Goal: Task Accomplishment & Management: Use online tool/utility

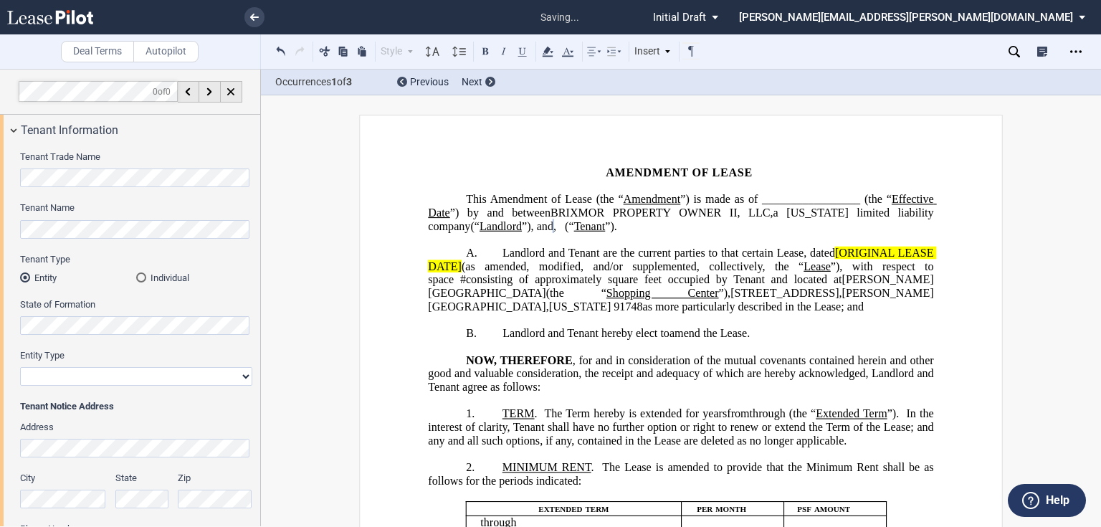
click at [138, 279] on div "Individual" at bounding box center [141, 277] width 10 height 10
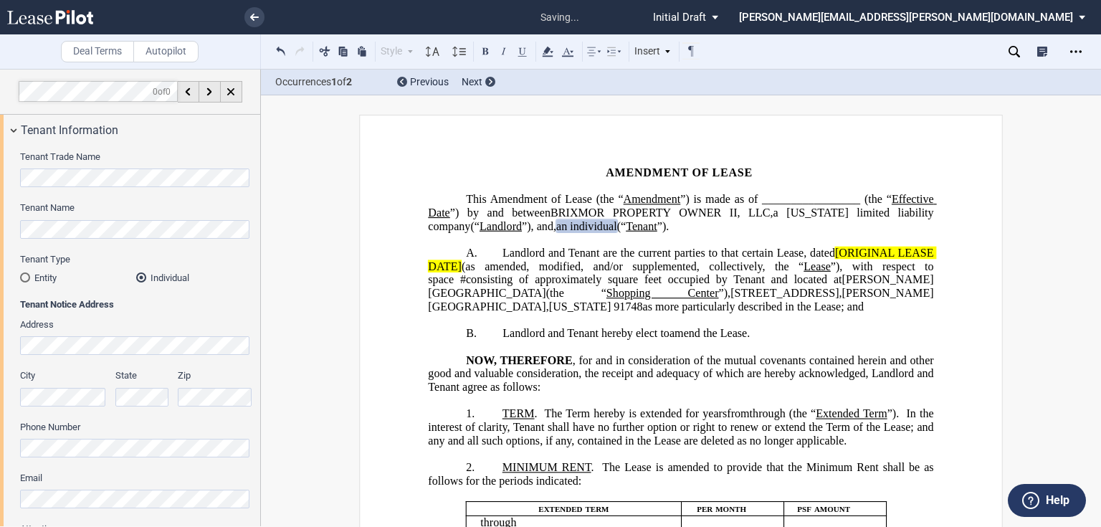
click at [627, 225] on span "(“" at bounding box center [621, 225] width 9 height 13
click at [765, 232] on span "”)." at bounding box center [771, 225] width 12 height 13
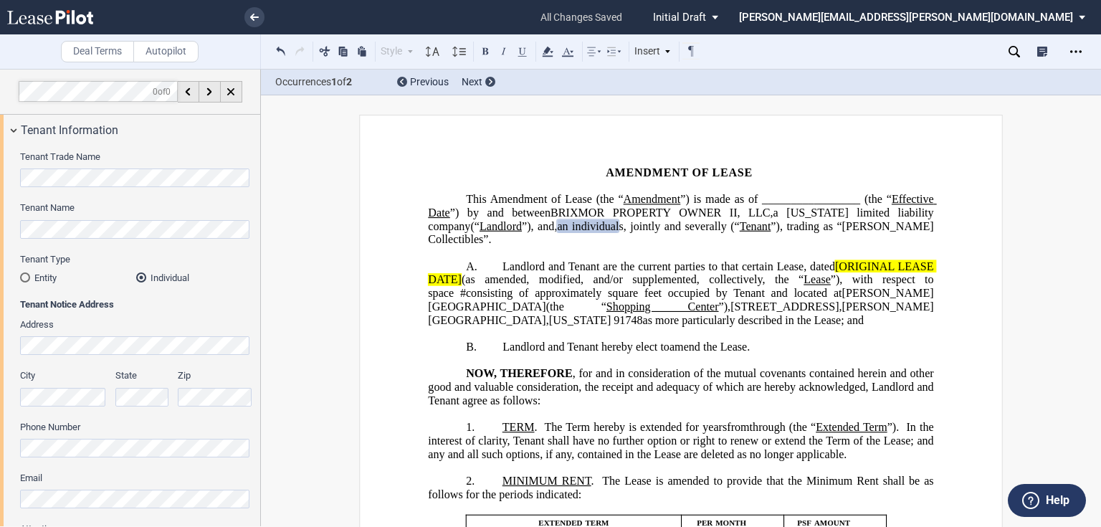
click at [834, 265] on span "[ORIGINAL LEASE DATE]" at bounding box center [682, 273] width 508 height 26
click at [462, 277] on span "(as amended, modified, and/or supplemented, collectively, the “" at bounding box center [633, 279] width 342 height 13
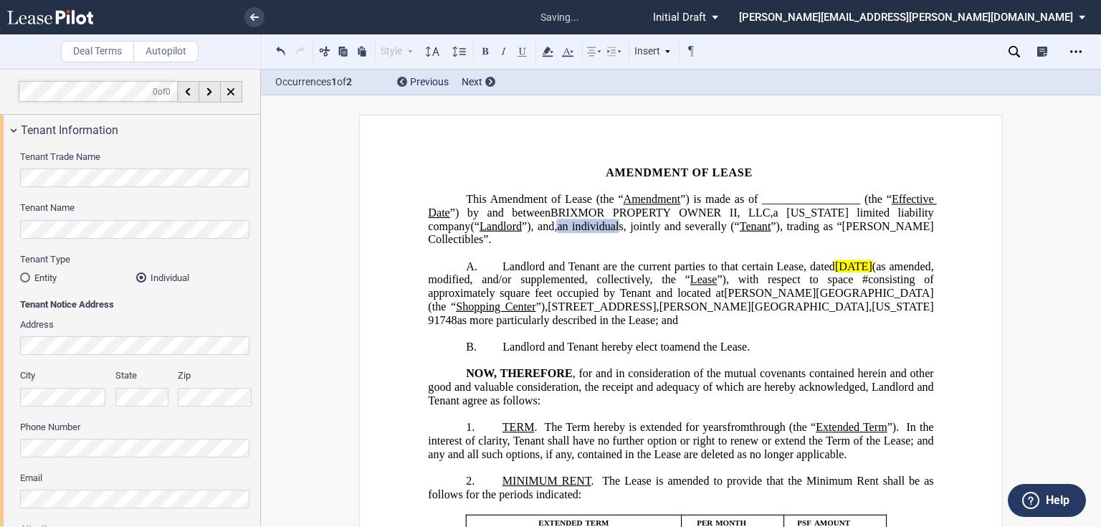
click at [826, 266] on span "Landlord and Tenant are the current parties to that certain Lease, dated" at bounding box center [669, 266] width 333 height 13
click at [542, 49] on icon at bounding box center [547, 51] width 17 height 17
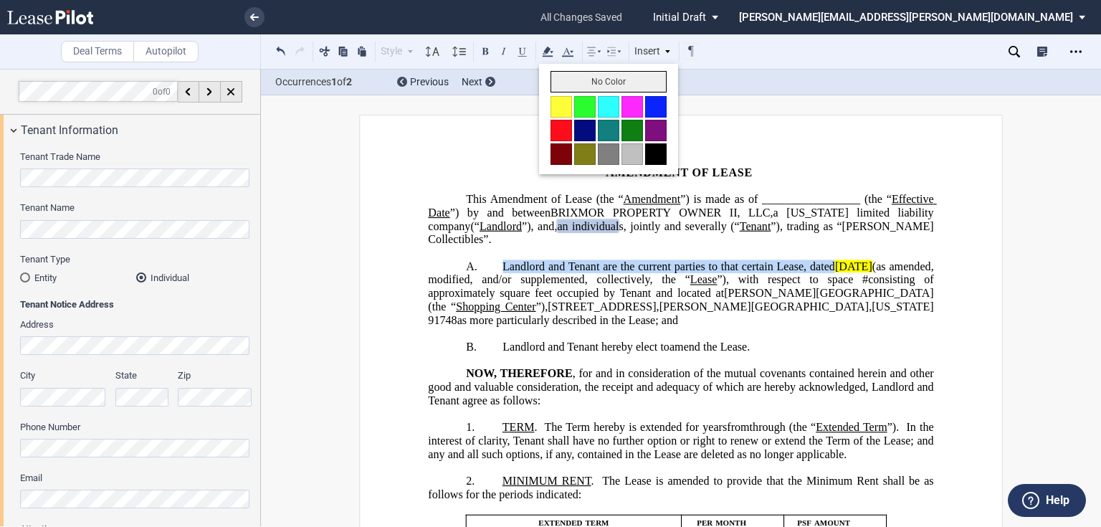
click at [566, 86] on button "No Color" at bounding box center [609, 82] width 116 height 22
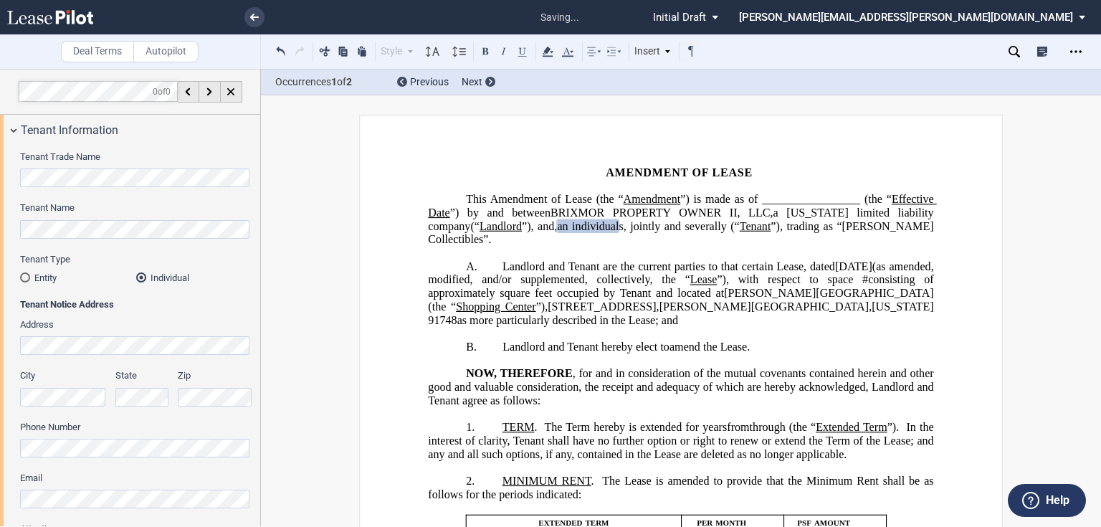
click at [594, 270] on span "Landlord and Tenant are the current parties to that certain Lease, dated" at bounding box center [669, 266] width 333 height 13
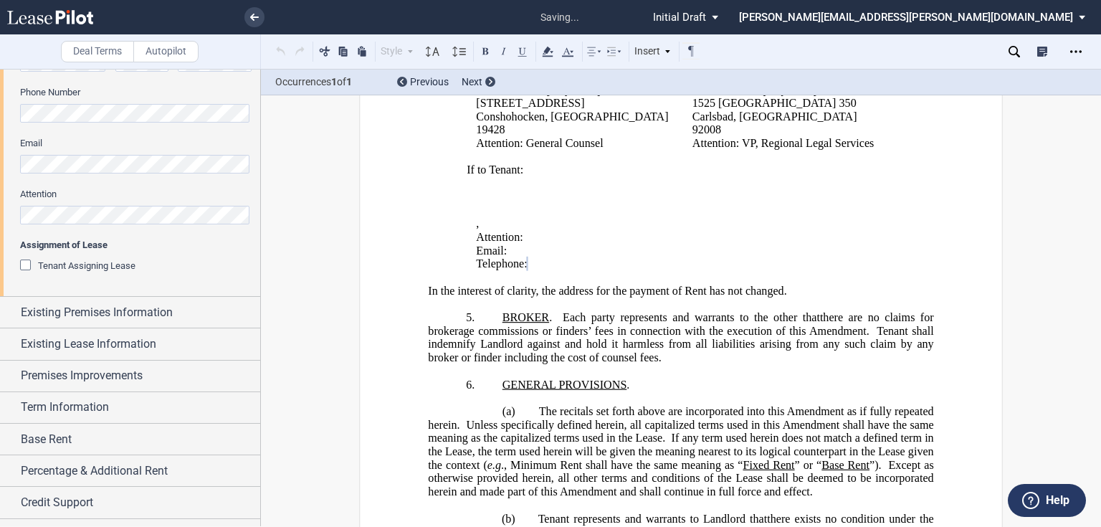
scroll to position [344, 0]
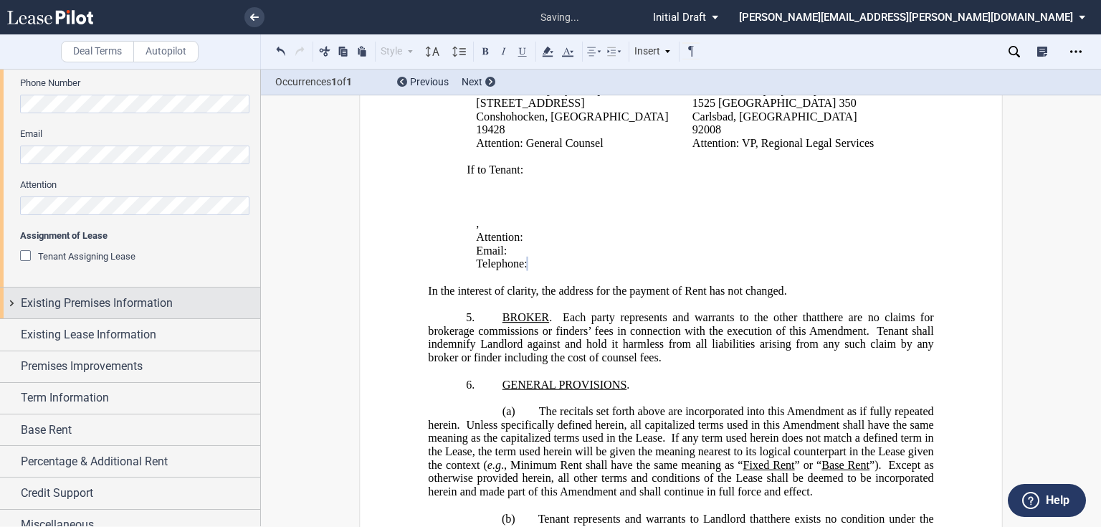
click at [126, 305] on span "Existing Premises Information" at bounding box center [97, 303] width 152 height 17
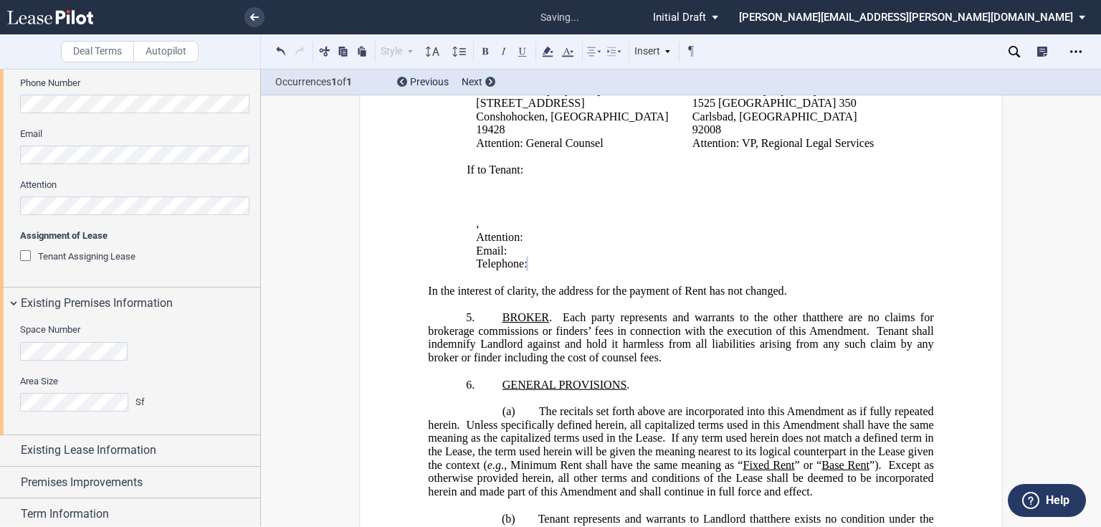
scroll to position [459, 0]
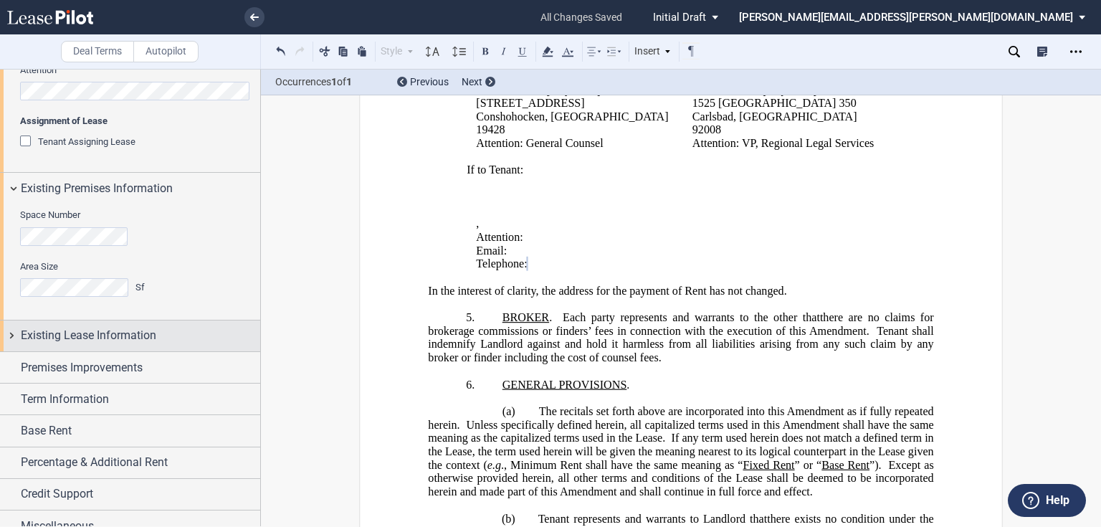
click at [89, 330] on span "Existing Lease Information" at bounding box center [88, 335] width 135 height 17
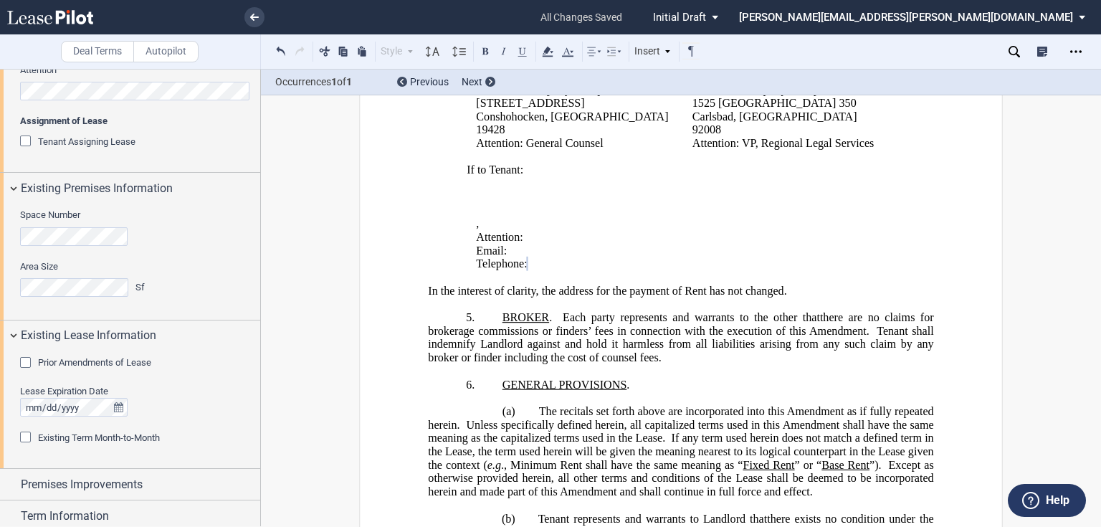
click at [88, 364] on span "Prior Amendments of Lease" at bounding box center [94, 362] width 113 height 11
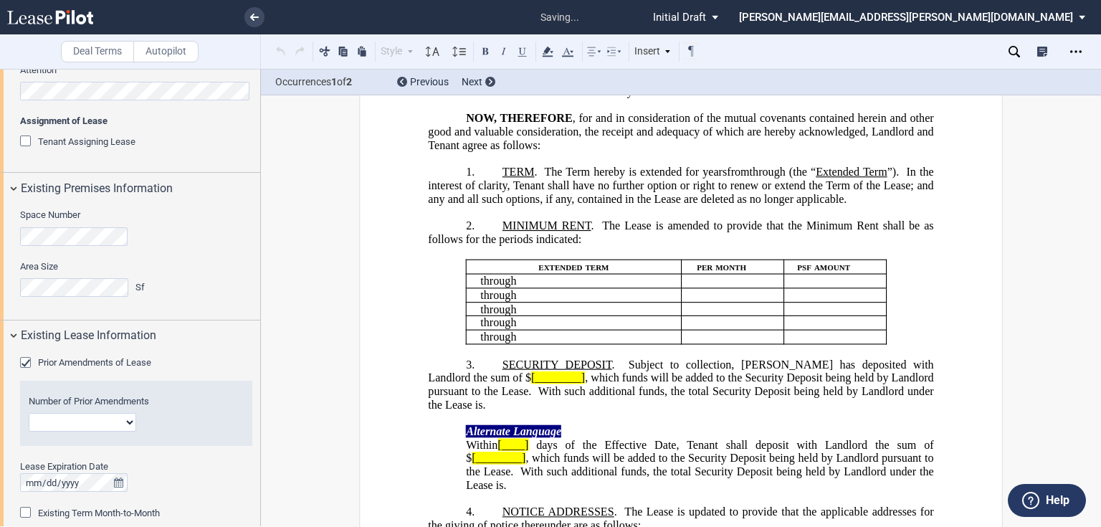
scroll to position [0, 0]
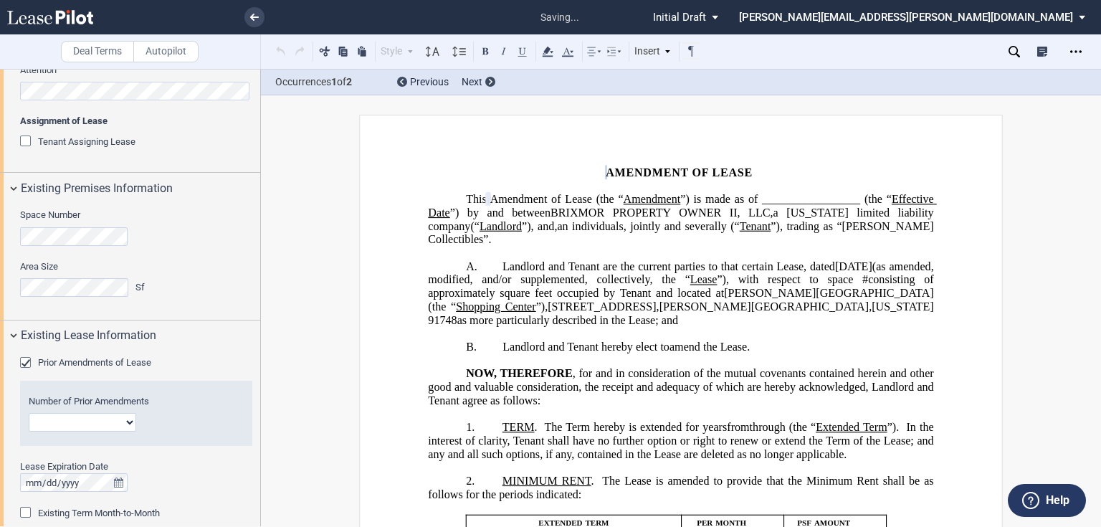
click at [73, 364] on span "Prior Amendments of Lease" at bounding box center [94, 362] width 113 height 11
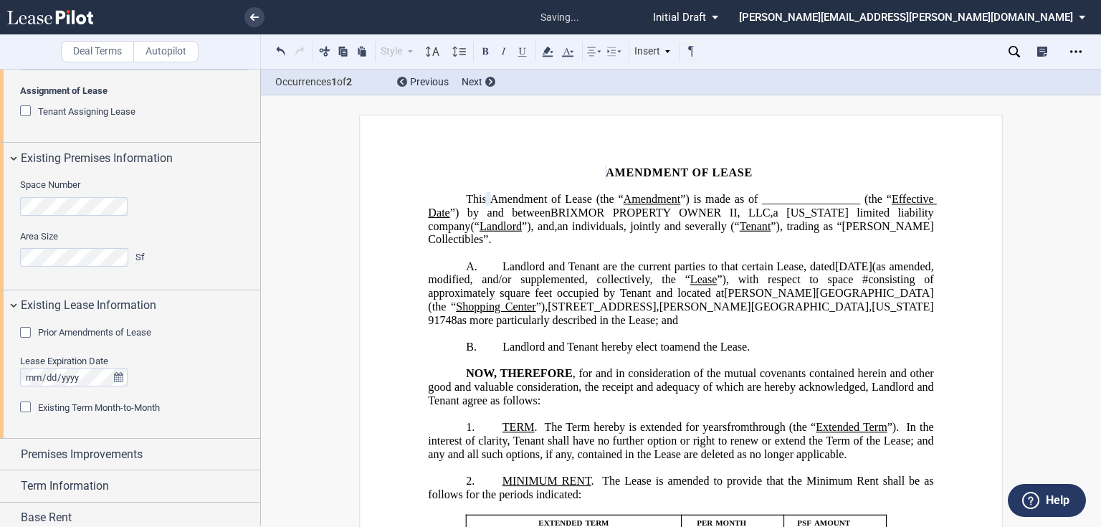
scroll to position [516, 0]
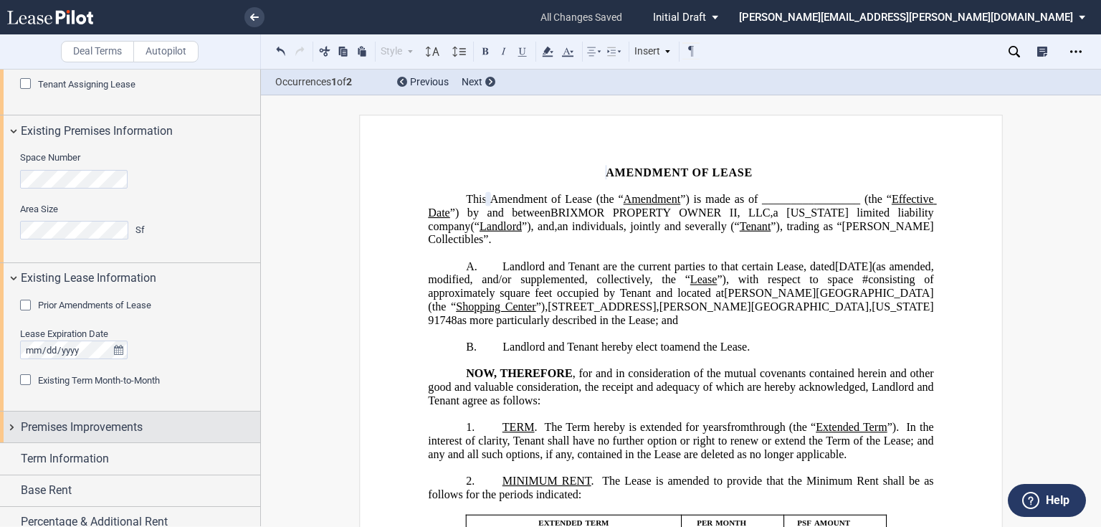
click at [85, 424] on span "Premises Improvements" at bounding box center [82, 427] width 122 height 17
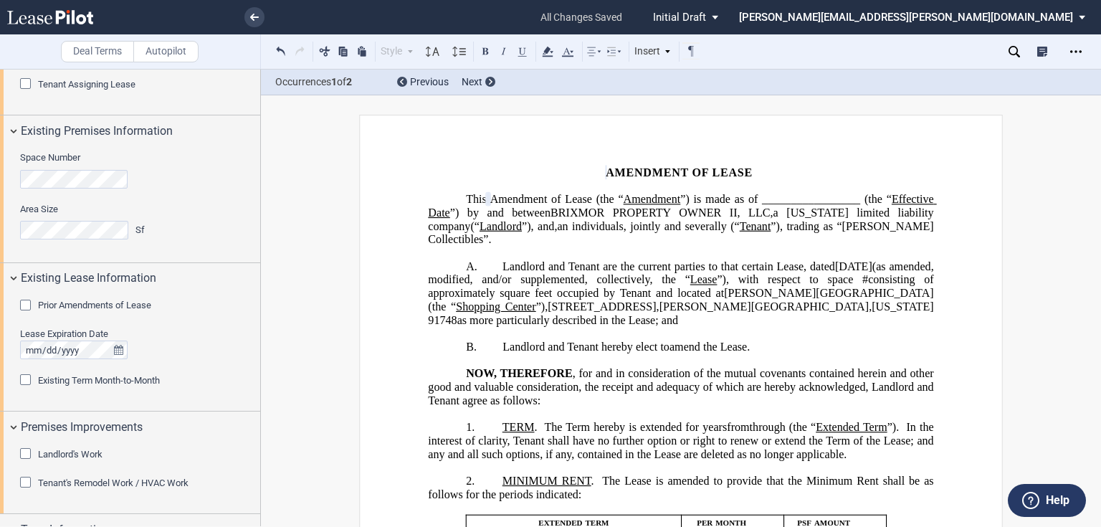
scroll to position [661, 0]
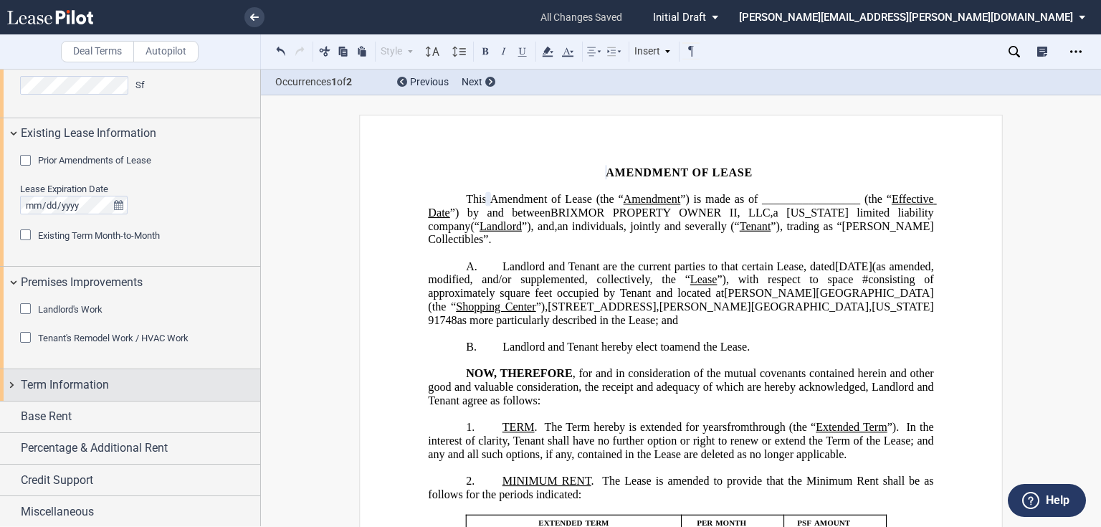
click at [59, 395] on div "Term Information" at bounding box center [130, 384] width 260 height 31
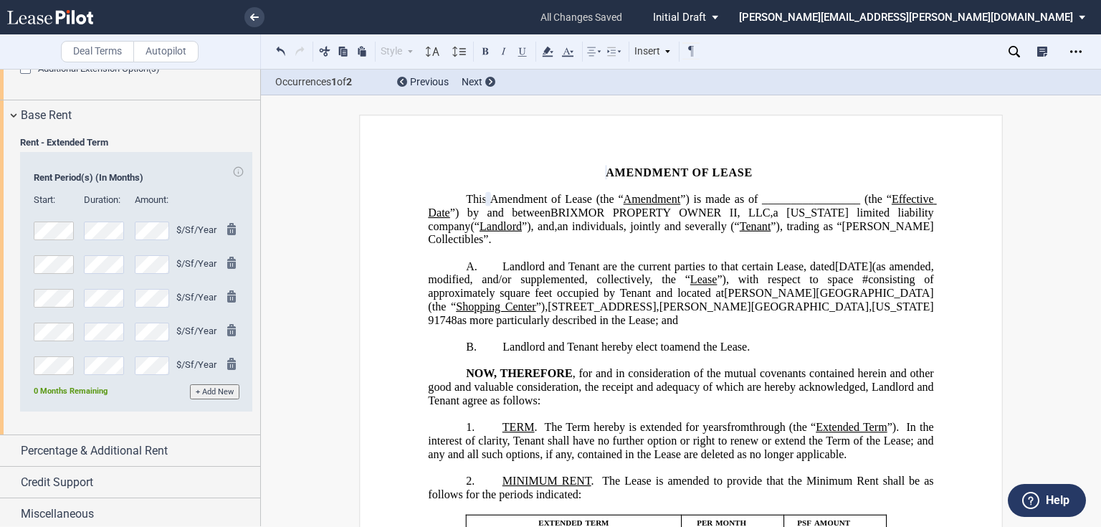
scroll to position [1172, 0]
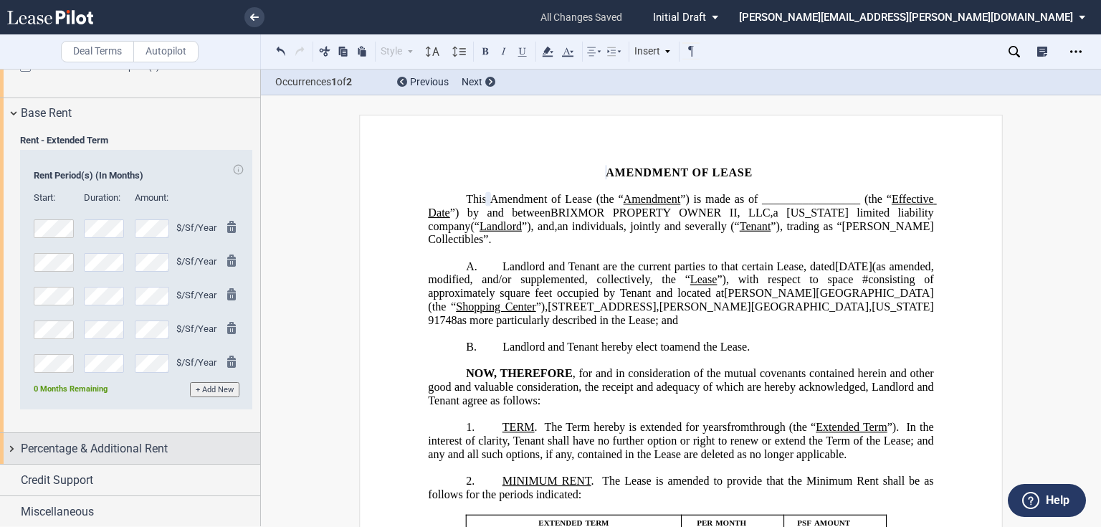
click at [77, 452] on span "Percentage & Additional Rent" at bounding box center [94, 448] width 147 height 17
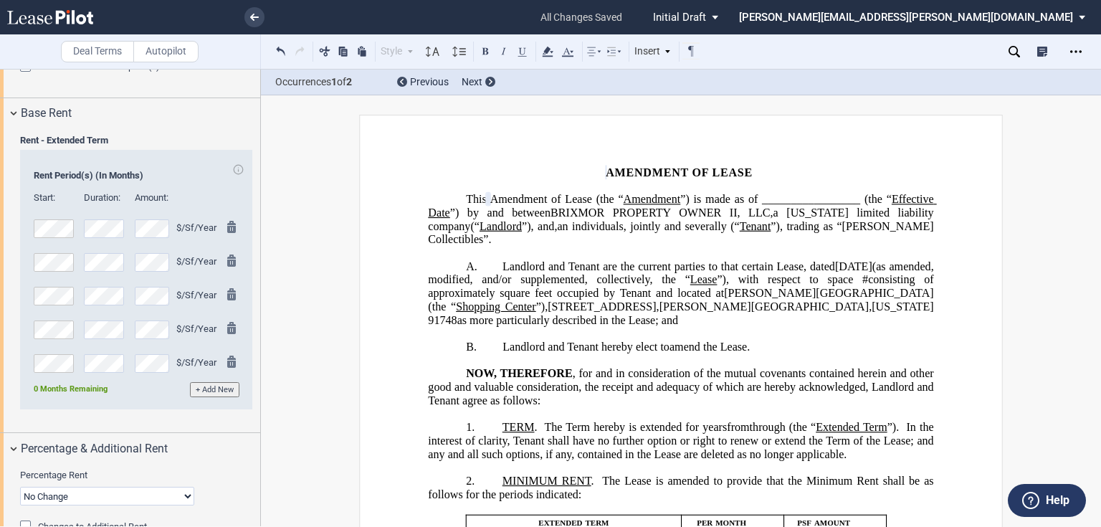
scroll to position [1265, 0]
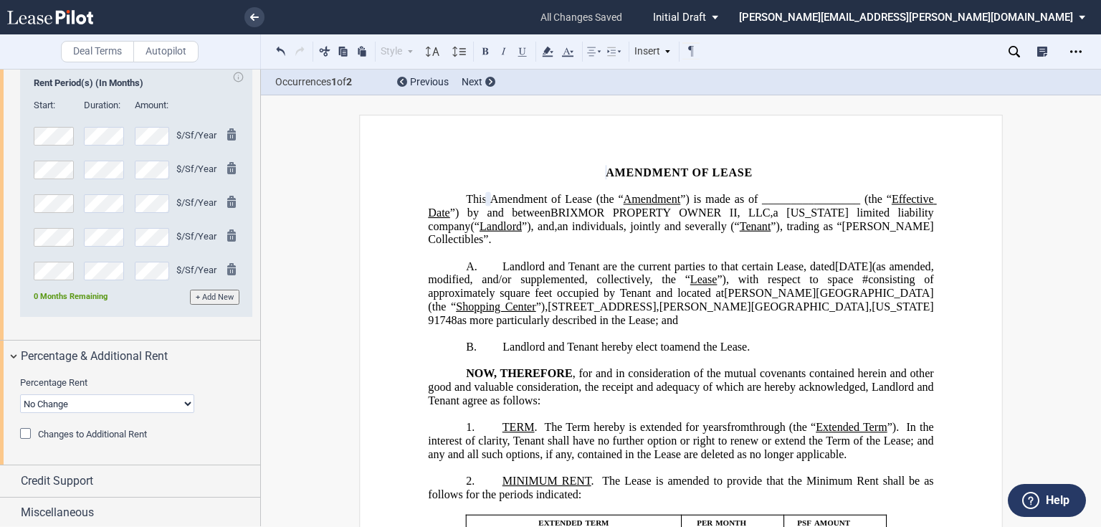
click at [58, 430] on span "Changes to Additional Rent" at bounding box center [92, 434] width 109 height 11
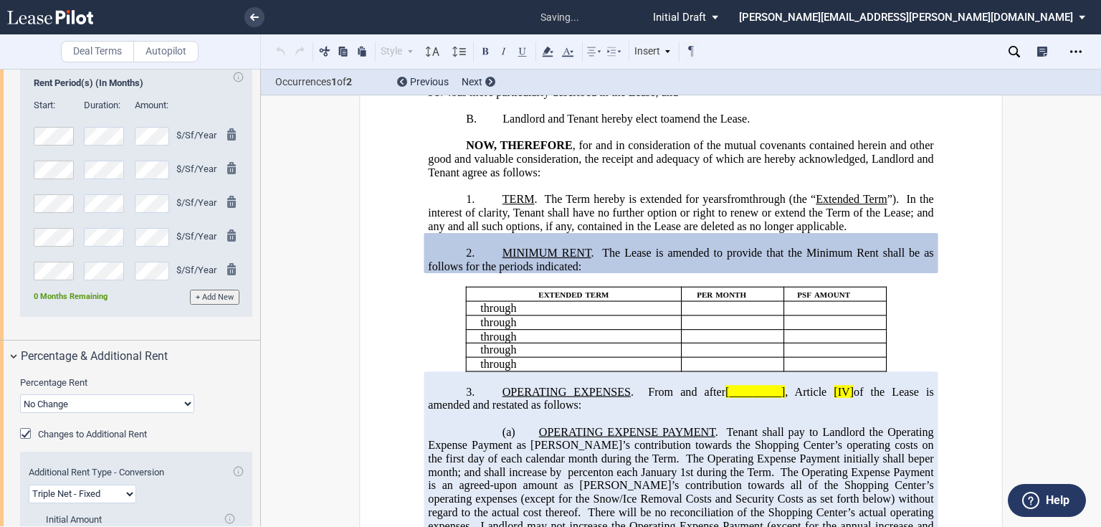
scroll to position [236, 0]
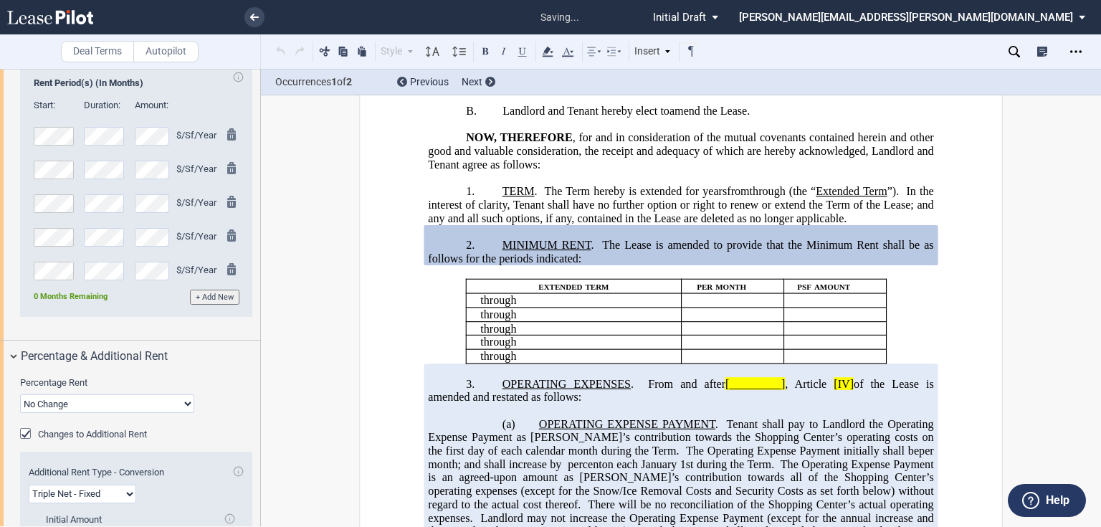
click at [716, 404] on p "3. OPERATING EXPENSES . From and after [_________] , Article [IV] of the Lease …" at bounding box center [680, 390] width 505 height 27
click at [726, 390] on span "[_________]" at bounding box center [756, 383] width 60 height 13
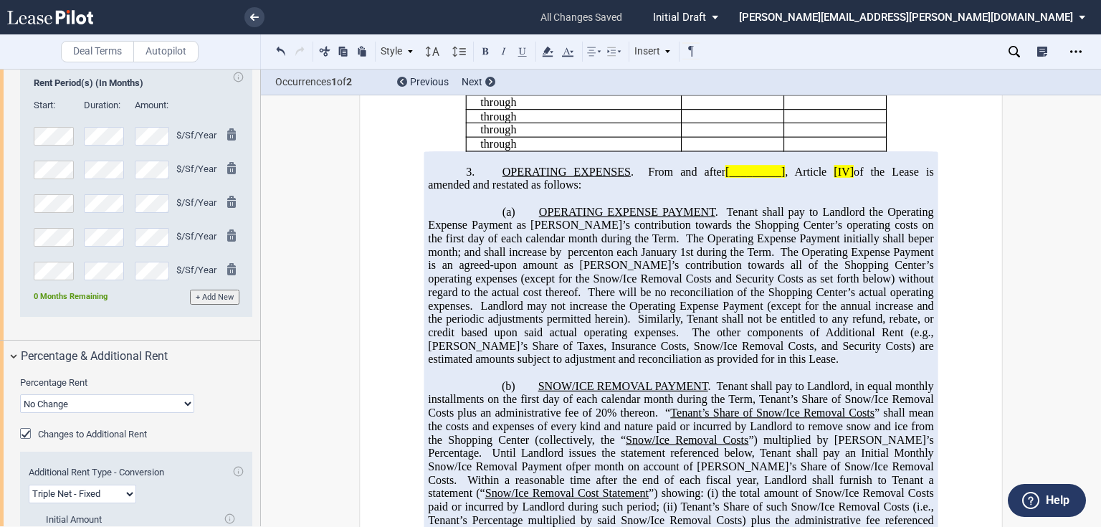
scroll to position [465, 0]
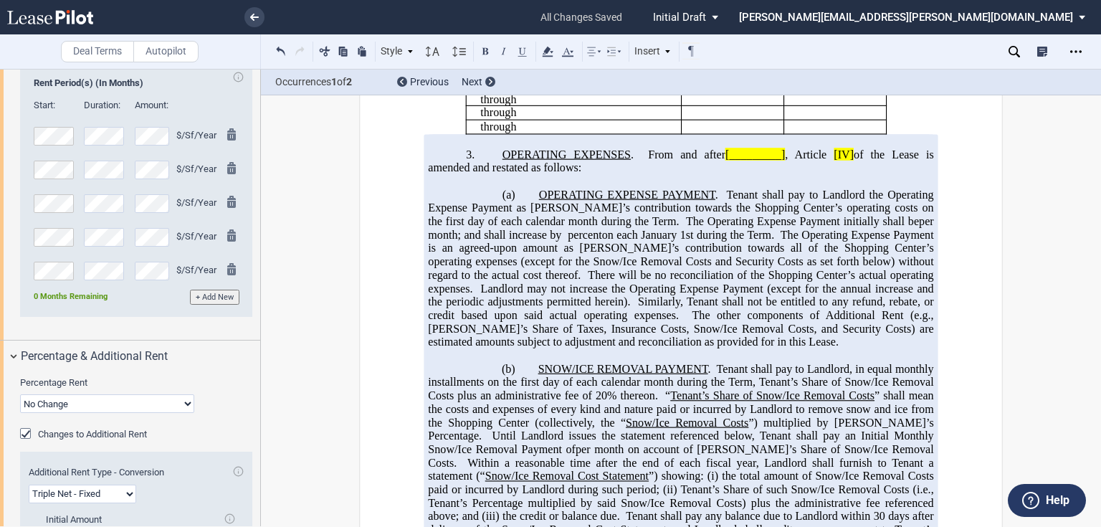
click at [539, 198] on span "OPERATING EXPENSE PAYMENT" at bounding box center [627, 194] width 176 height 13
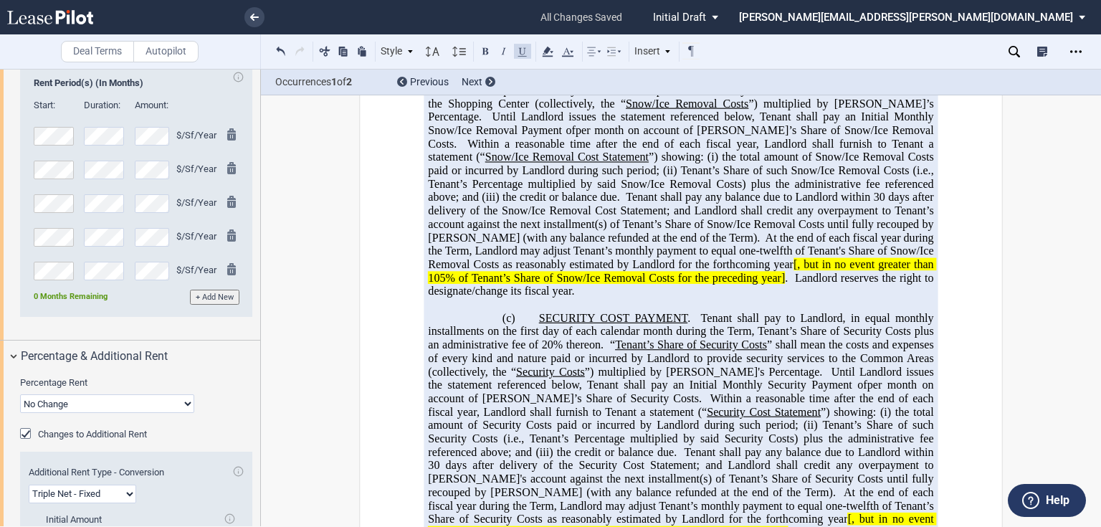
scroll to position [809, 0]
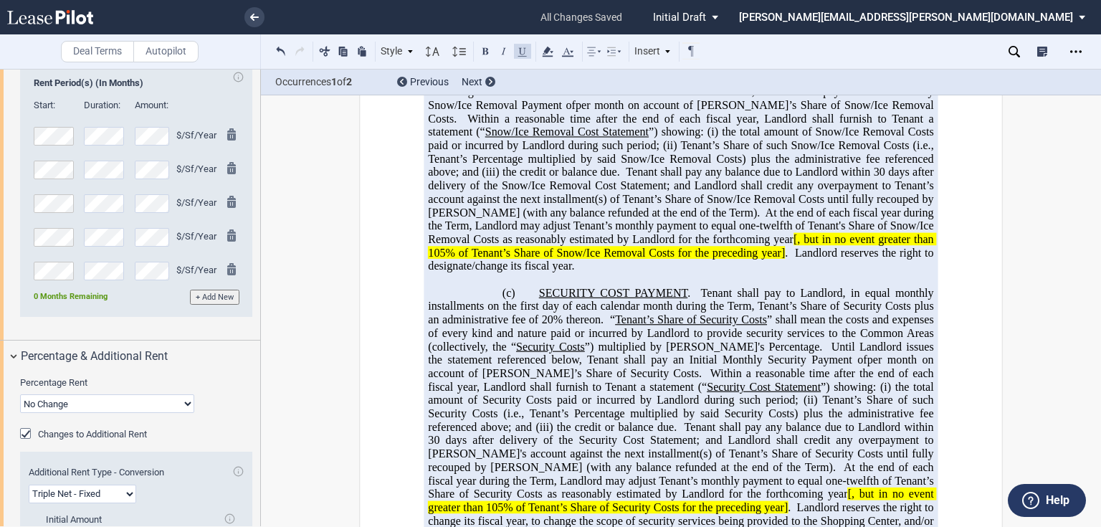
click at [525, 277] on p at bounding box center [680, 280] width 505 height 14
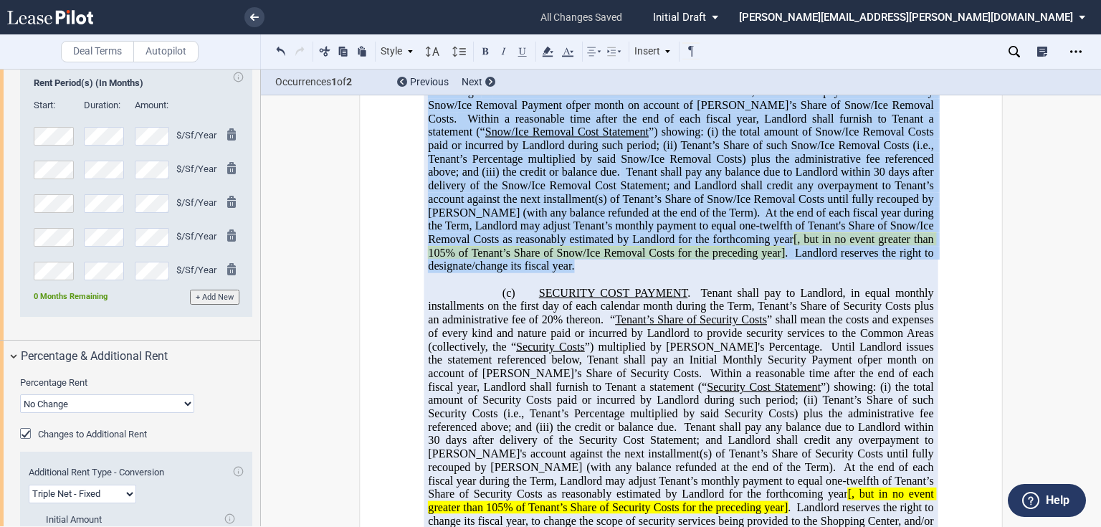
click at [501, 270] on p "(b) SNOW/ICE REMOVAL PAYMENT . Tenant shall pay to Landlord, in equal monthly i…" at bounding box center [680, 146] width 505 height 255
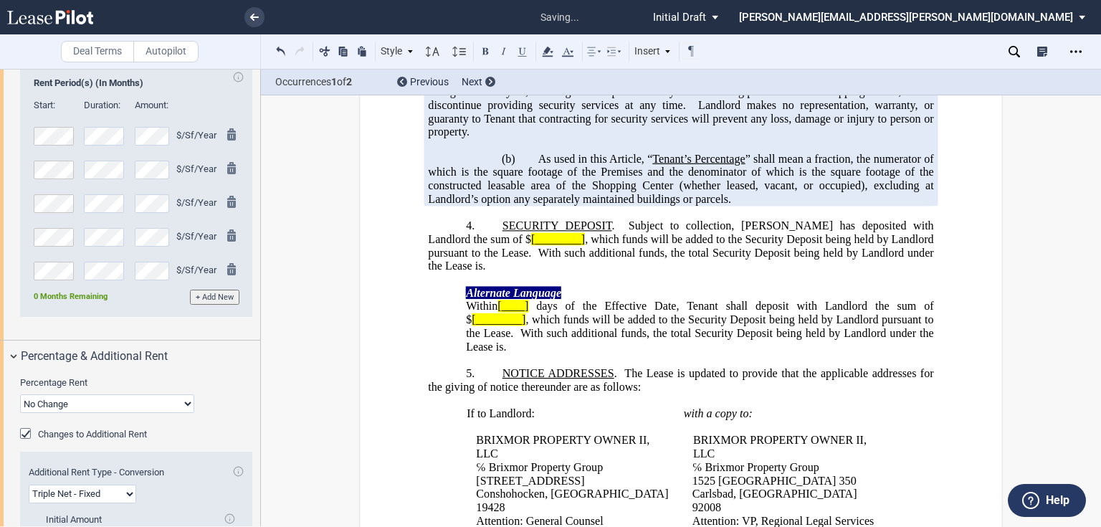
scroll to position [386, 0]
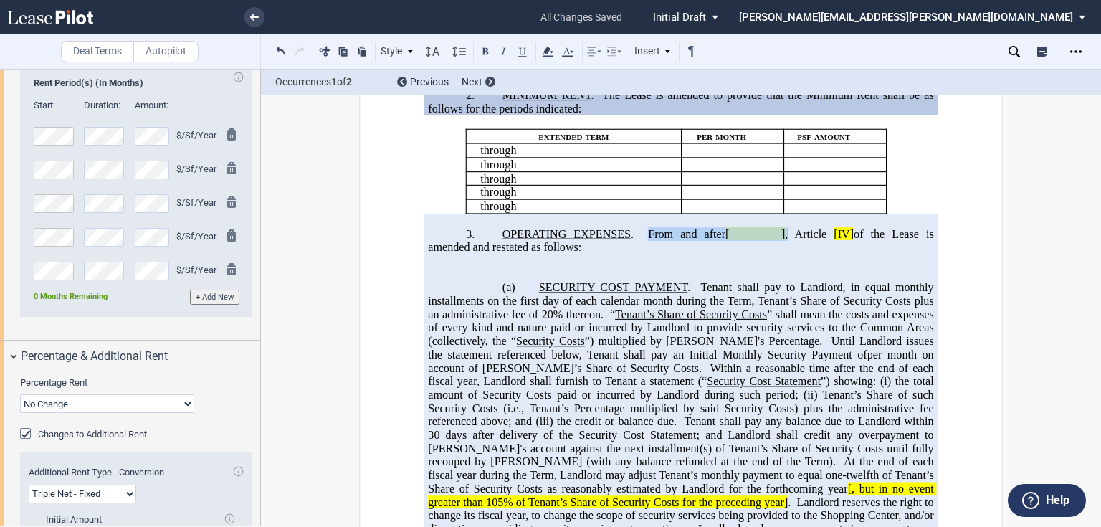
drag, startPoint x: 642, startPoint y: 243, endPoint x: 786, endPoint y: 241, distance: 143.4
click at [786, 241] on span "OPERATING EXPENSES . From and after [_________] , Article [IV] of the Lease is …" at bounding box center [682, 240] width 508 height 26
click at [699, 293] on span "Tenant shall pay to Landlord, in equal monthly installments on the first day of…" at bounding box center [682, 300] width 508 height 39
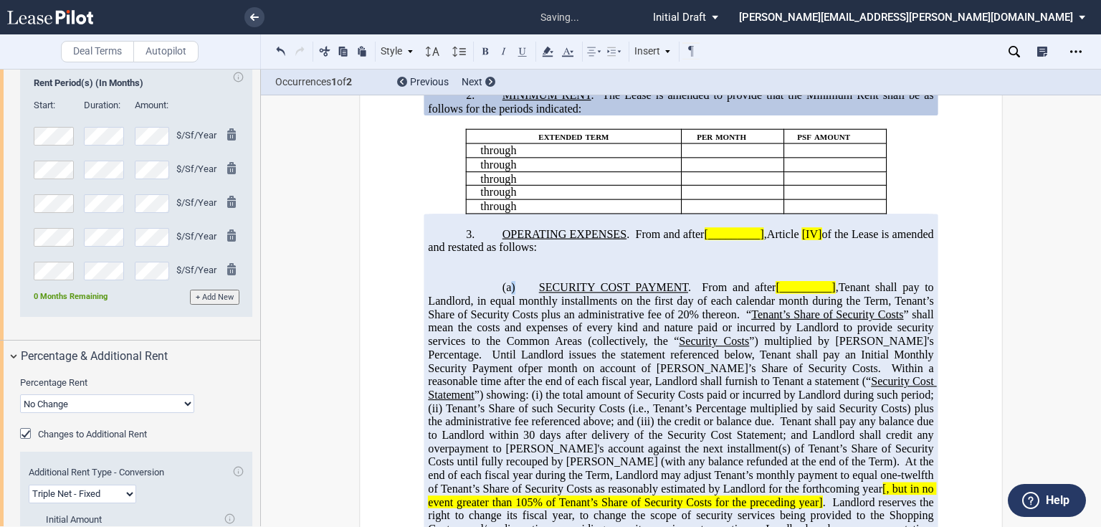
drag, startPoint x: 536, startPoint y: 295, endPoint x: 508, endPoint y: 294, distance: 28.7
click at [508, 294] on p "(a) SECURITY COST PAYMENT . From and after [_________] , Tenant shall pay to La…" at bounding box center [680, 422] width 505 height 282
click at [539, 294] on span "SECURITY COST PAYMENT" at bounding box center [613, 287] width 149 height 13
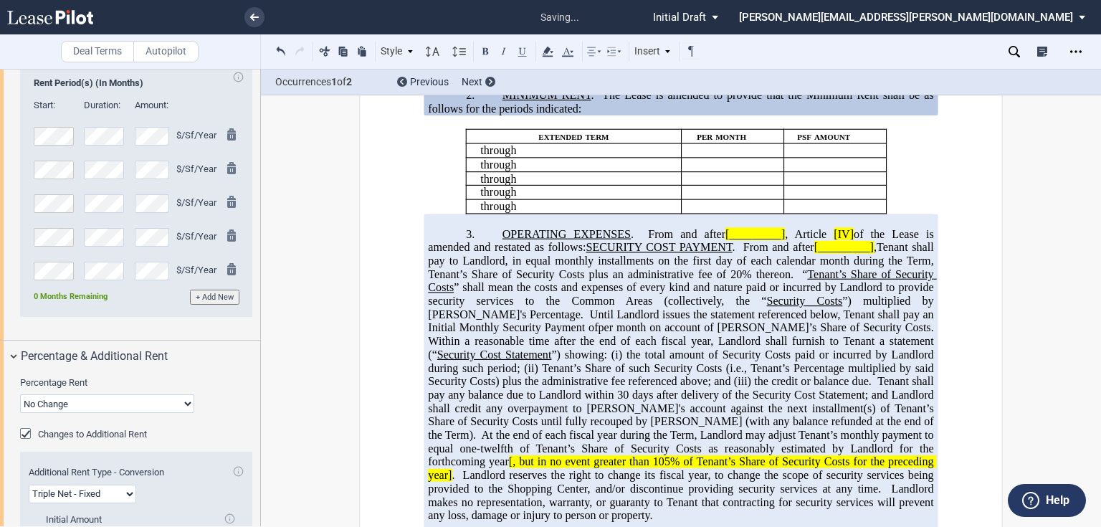
click at [503, 239] on span "OPERATING EXPENSES" at bounding box center [567, 233] width 128 height 13
drag, startPoint x: 571, startPoint y: 255, endPoint x: 508, endPoint y: 244, distance: 64.0
click at [508, 244] on p "3. OPERATING EXPENSES . From and after [_________] , Article [IV] of the Lease …" at bounding box center [680, 374] width 505 height 295
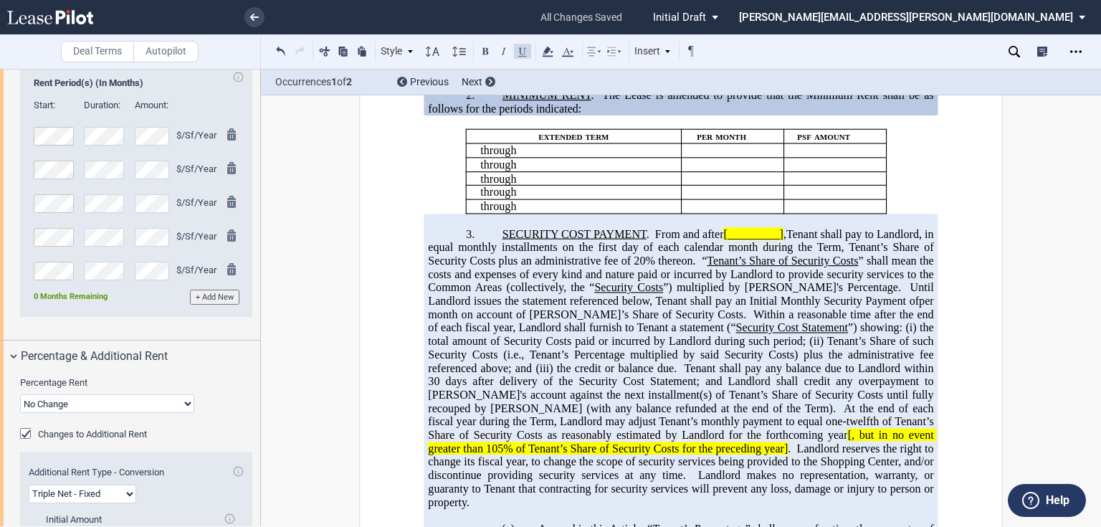
click at [727, 240] on span "[_________]" at bounding box center [754, 233] width 60 height 13
click at [784, 240] on span "[_________]" at bounding box center [754, 233] width 60 height 13
click at [749, 240] on span "[DATE]" at bounding box center [754, 233] width 37 height 13
click at [545, 54] on use at bounding box center [547, 52] width 11 height 10
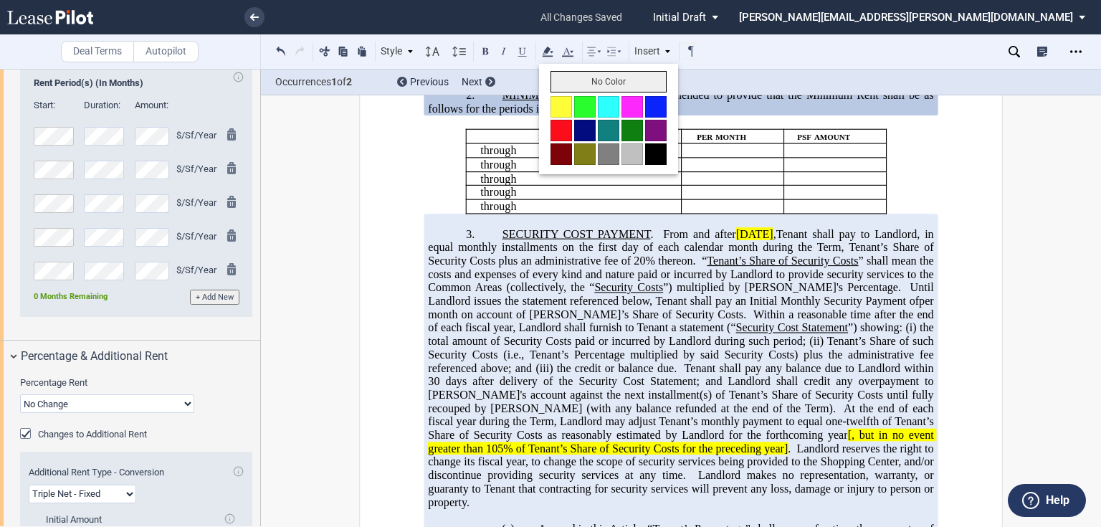
click at [574, 88] on button "No Color" at bounding box center [609, 82] width 116 height 22
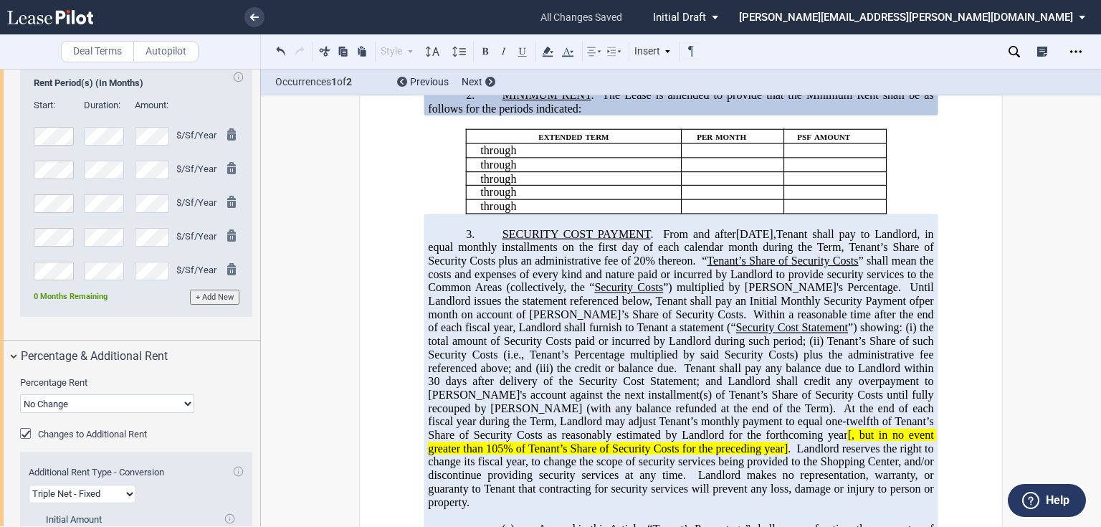
click at [546, 267] on span "Tenant shall pay to Landlord, in equal monthly installments on the first day of…" at bounding box center [682, 246] width 508 height 39
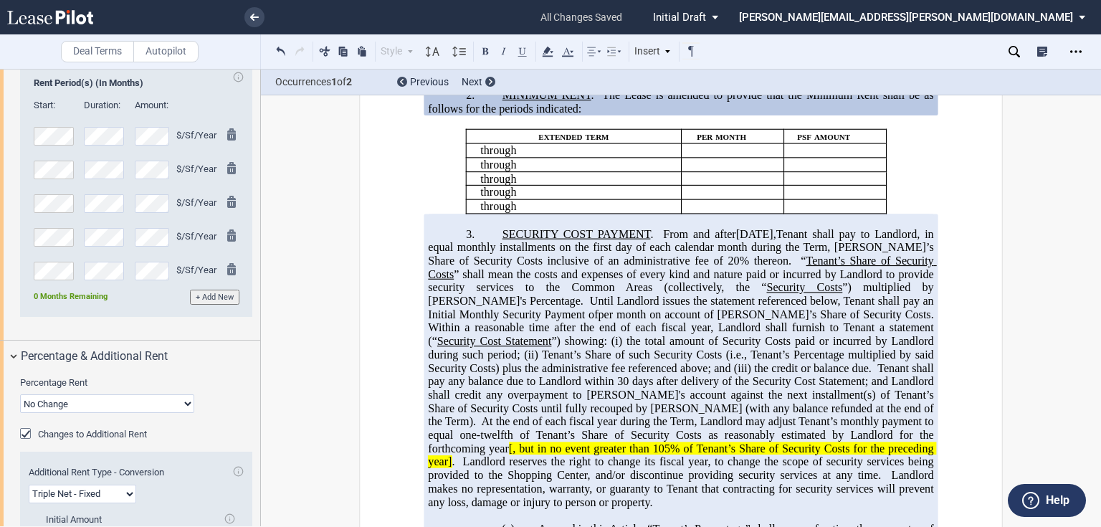
click at [921, 363] on span "Tenant’s Share of such Security Costs (i.e., Tenant’s Percentage multiplied by …" at bounding box center [682, 361] width 508 height 26
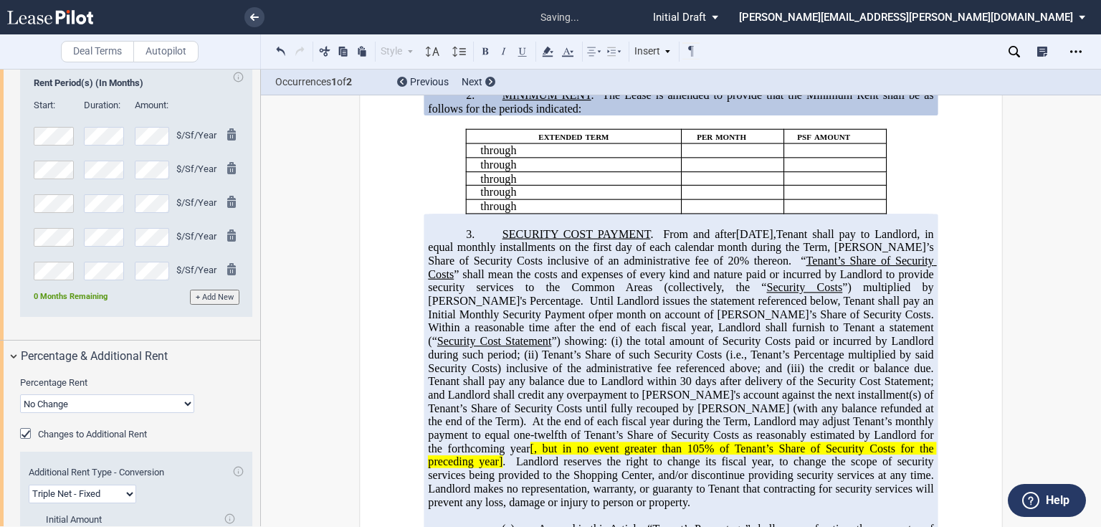
click at [846, 442] on span "[, but in no event greater than 105% of Tenant’s Share of Security Costs for th…" at bounding box center [682, 455] width 508 height 26
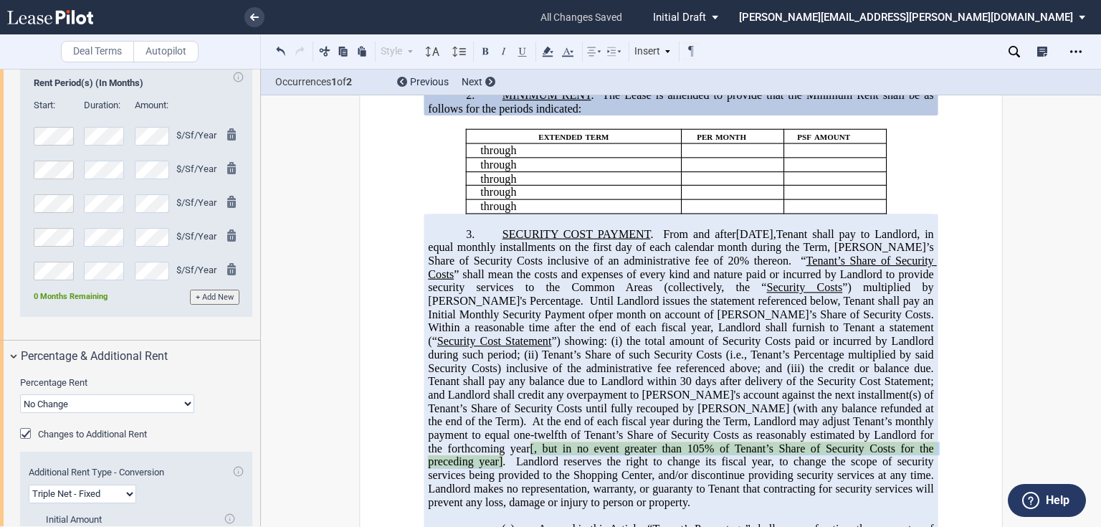
click at [505, 455] on span "." at bounding box center [504, 461] width 3 height 13
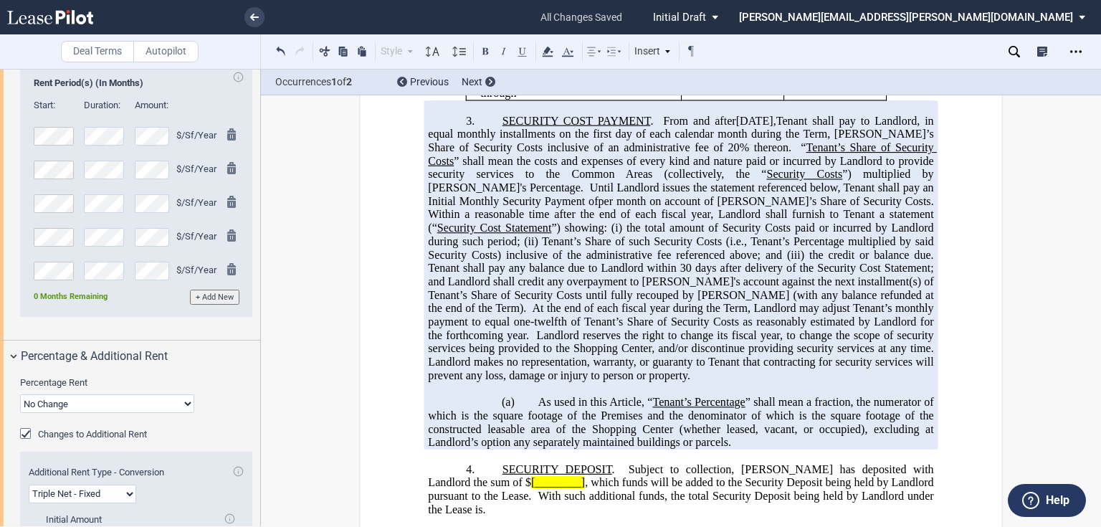
scroll to position [500, 0]
drag, startPoint x: 533, startPoint y: 404, endPoint x: 482, endPoint y: 401, distance: 50.3
click at [482, 401] on p "(a) As used in this Article, “ Tenant’s Percentage ” shall mean a fraction, the…" at bounding box center [680, 421] width 505 height 54
click at [538, 406] on span "As used in this Article, “" at bounding box center [595, 400] width 115 height 13
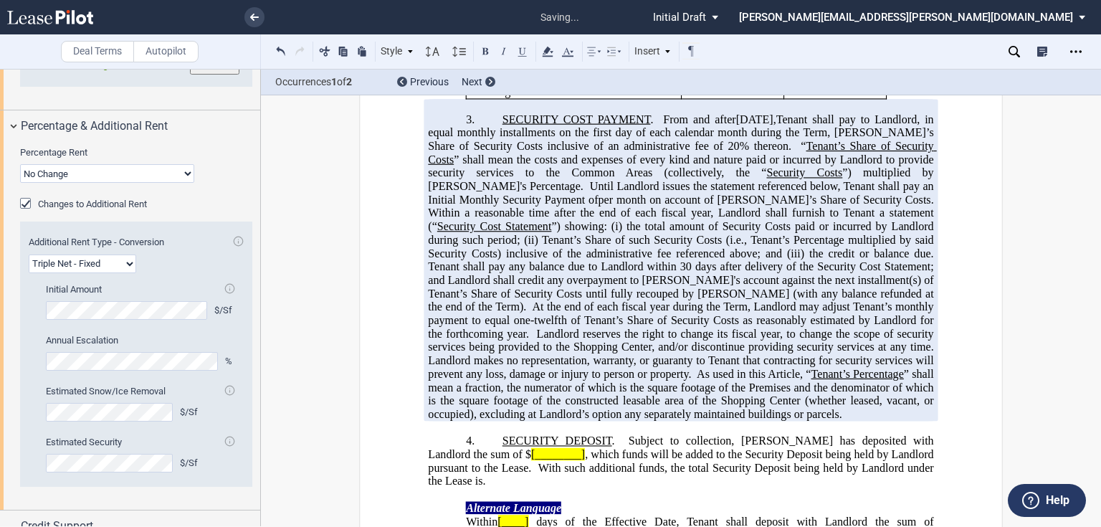
scroll to position [1540, 0]
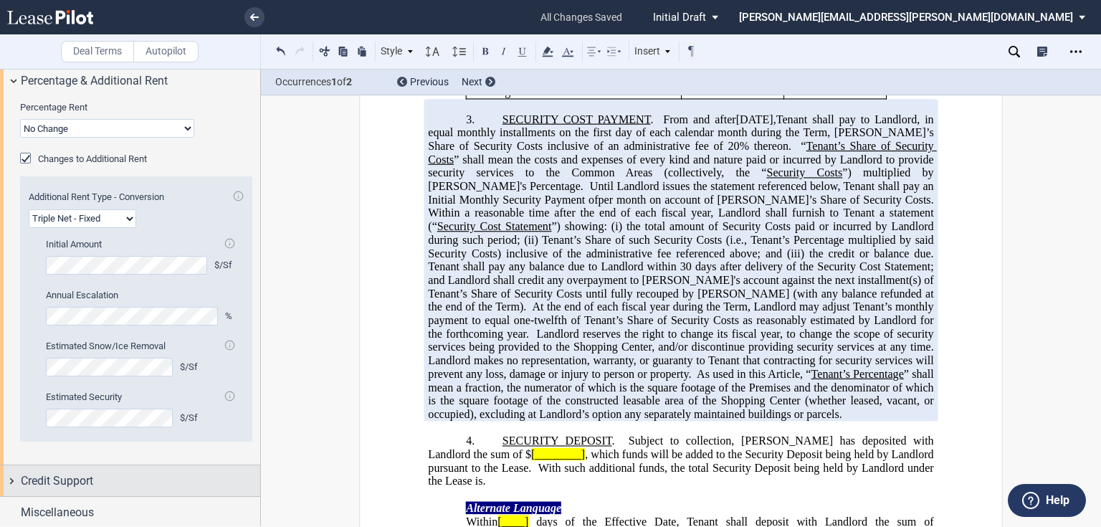
click at [103, 475] on div "Credit Support" at bounding box center [140, 480] width 239 height 17
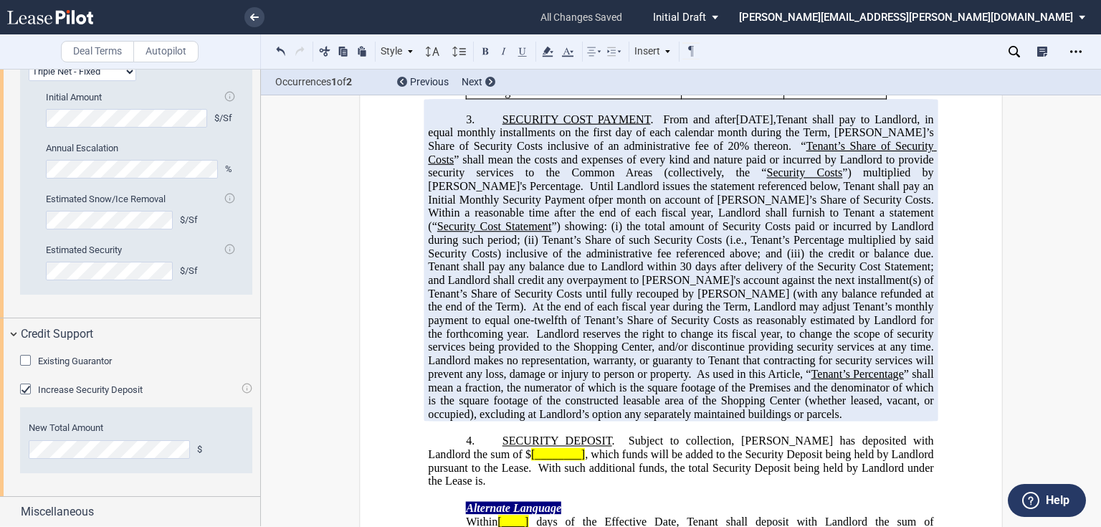
click at [29, 389] on div "Increase Security Deposit" at bounding box center [27, 391] width 14 height 14
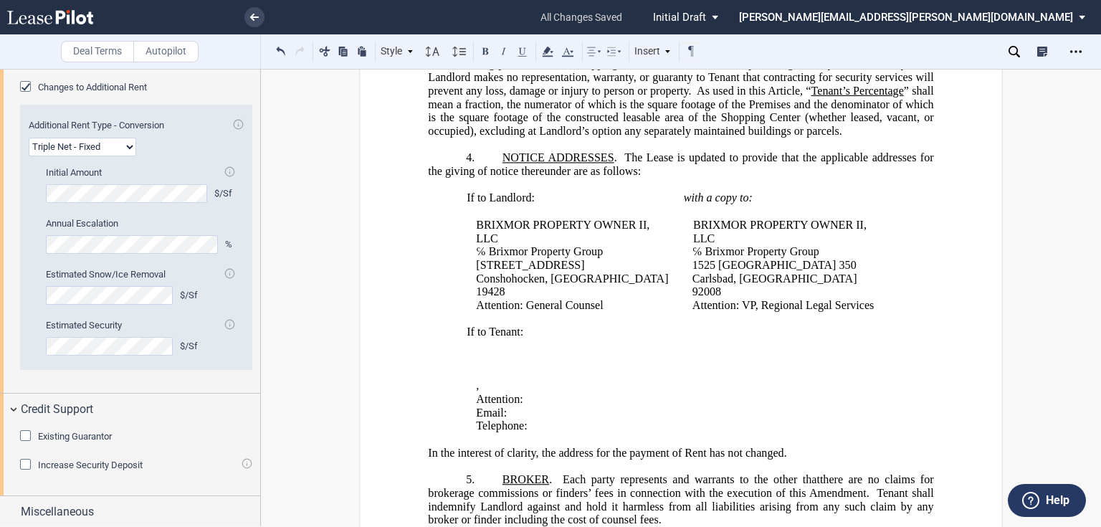
scroll to position [787, 0]
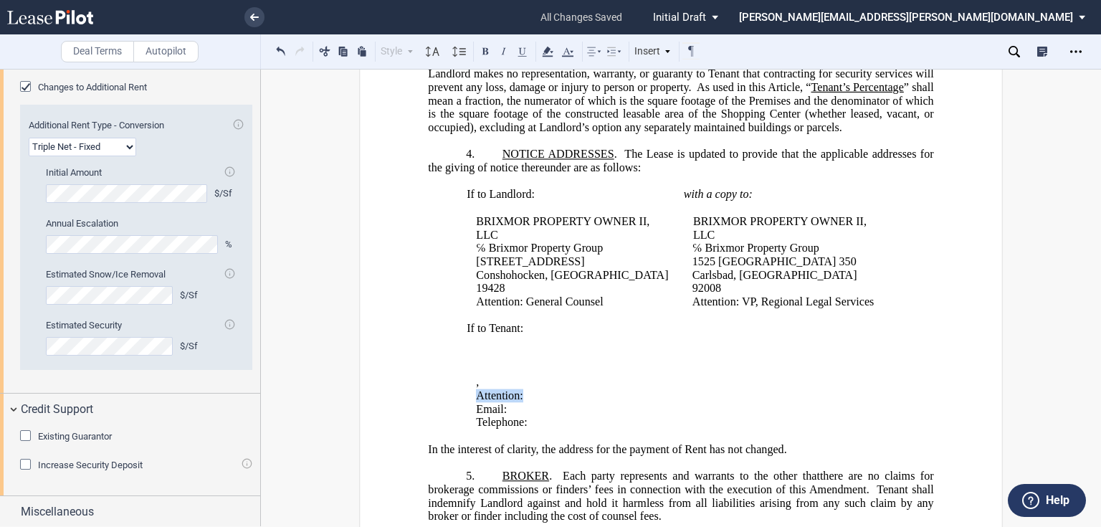
drag, startPoint x: 616, startPoint y: 380, endPoint x: 472, endPoint y: 384, distance: 144.2
click at [472, 384] on td "If to Tenant: ﻿ ﻿ ﻿ ﻿ ﻿ ﻿ ﻿ , ﻿ ﻿ ﻿ ﻿ Attention: ﻿ ﻿ Email: ﻿ ﻿ Telephone: ﻿ ﻿" at bounding box center [684, 376] width 444 height 108
click at [480, 389] on p "﻿ ﻿ ﻿" at bounding box center [688, 396] width 424 height 14
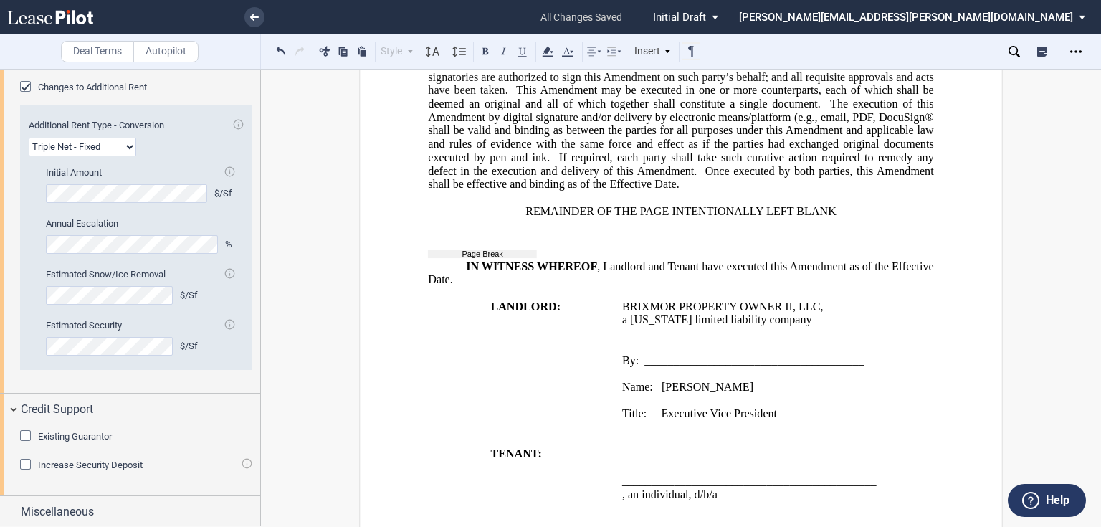
scroll to position [1494, 0]
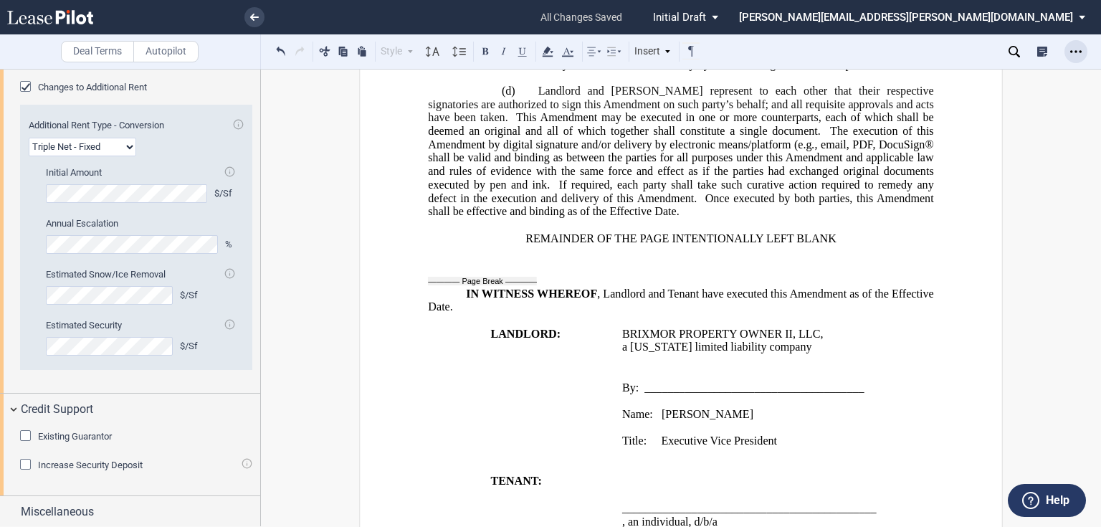
click at [1075, 52] on use "Open Lease options menu" at bounding box center [1075, 51] width 11 height 2
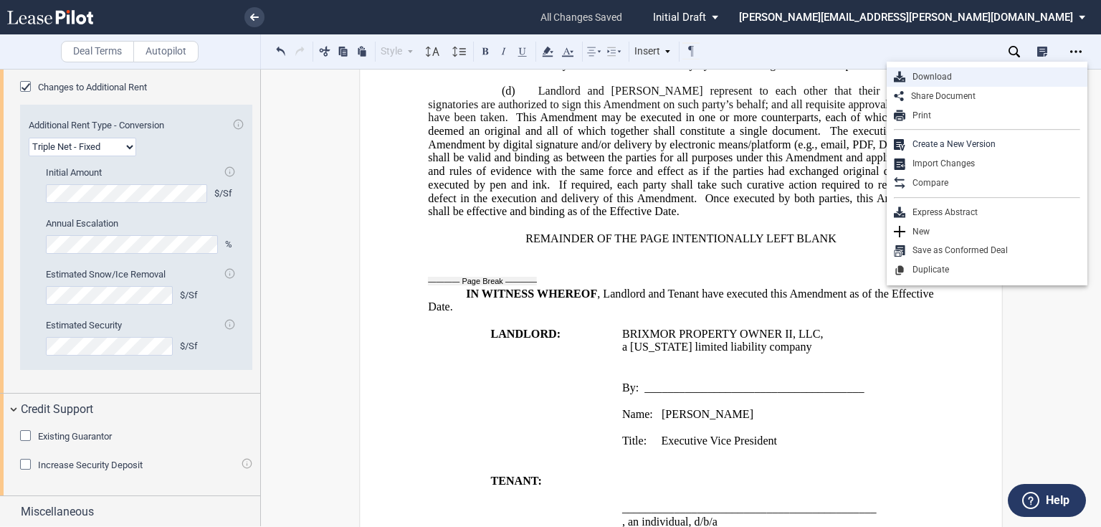
click at [938, 76] on div "Download" at bounding box center [992, 77] width 175 height 12
